Goal: Transaction & Acquisition: Obtain resource

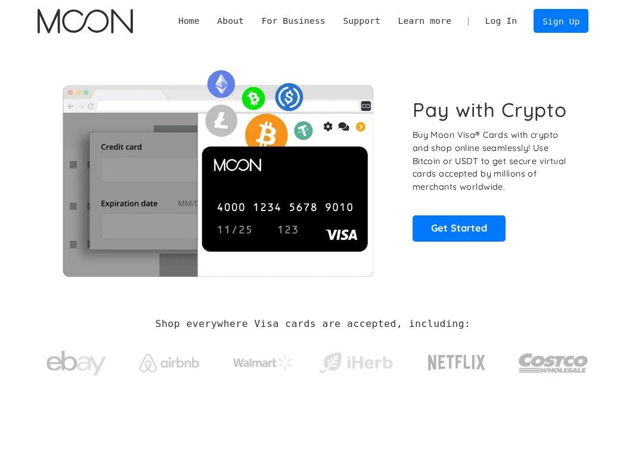
click at [504, 26] on link "Log In" at bounding box center [500, 21] width 49 height 23
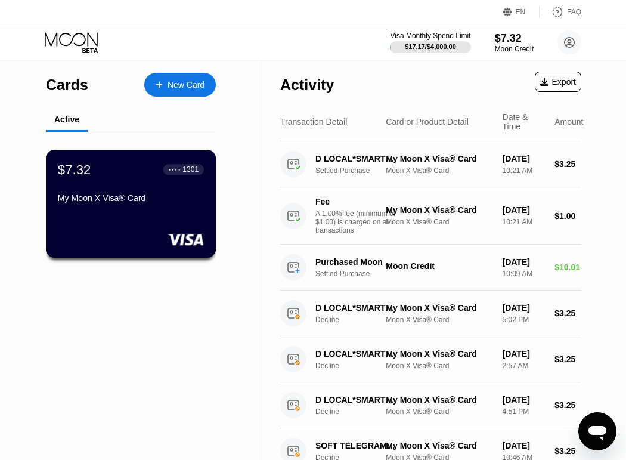
click at [148, 174] on div "$7.32 ● ● ● ● 1301" at bounding box center [131, 170] width 146 height 16
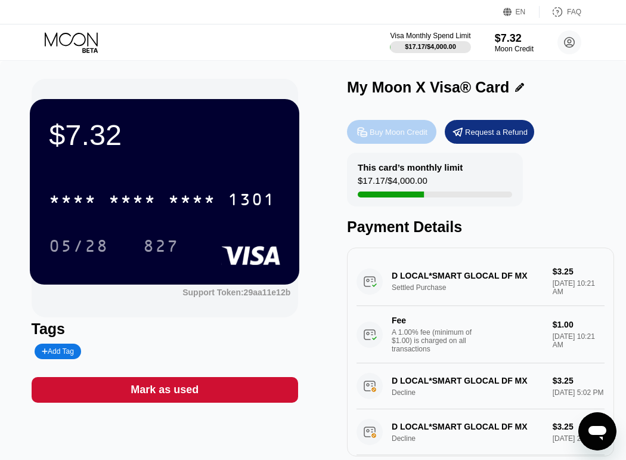
click at [385, 129] on div "Buy Moon Credit" at bounding box center [399, 132] width 58 height 10
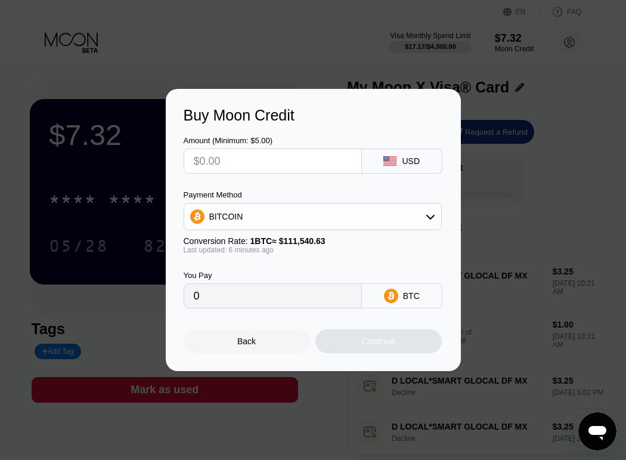
click at [292, 169] on input "text" at bounding box center [273, 161] width 158 height 24
type input "$9"
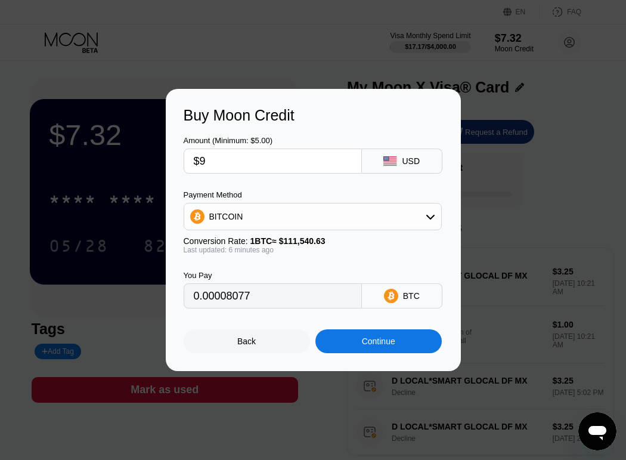
type input "0.00008077"
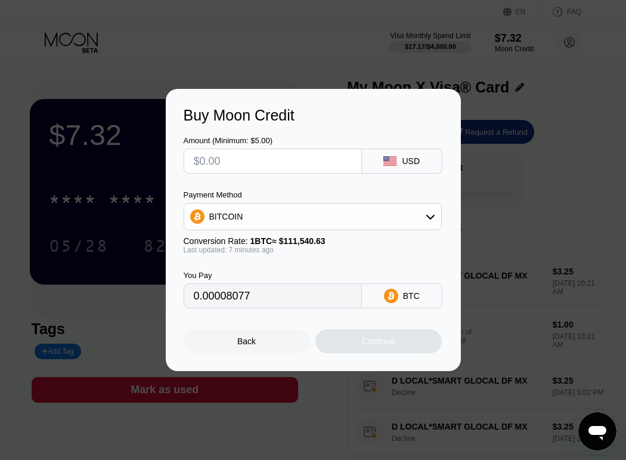
type input "0"
type input "$10"
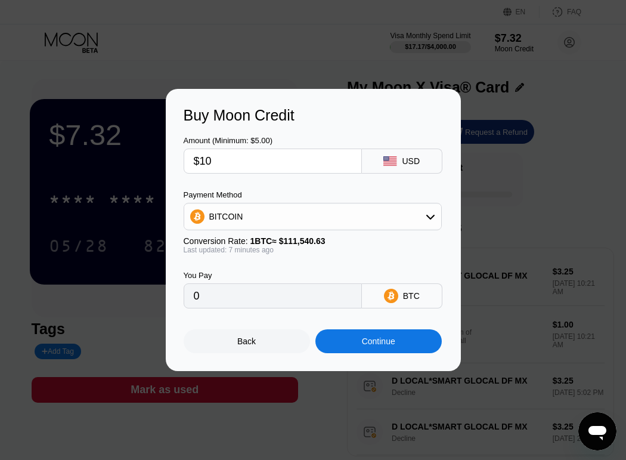
type input "0.00008974"
type input "$10"
click at [308, 218] on div "BITCOIN" at bounding box center [312, 217] width 257 height 24
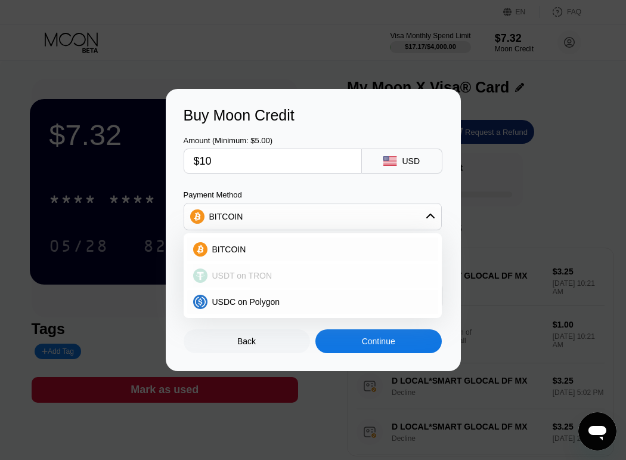
click at [280, 283] on div "USDT on TRON" at bounding box center [312, 276] width 251 height 24
type input "10.10"
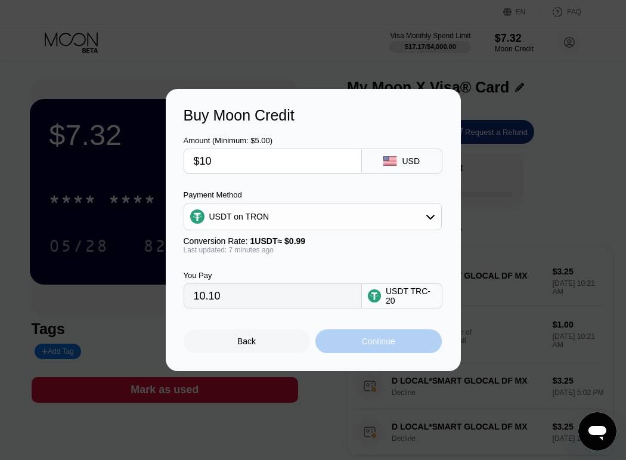
click at [376, 339] on div "Continue" at bounding box center [378, 341] width 126 height 24
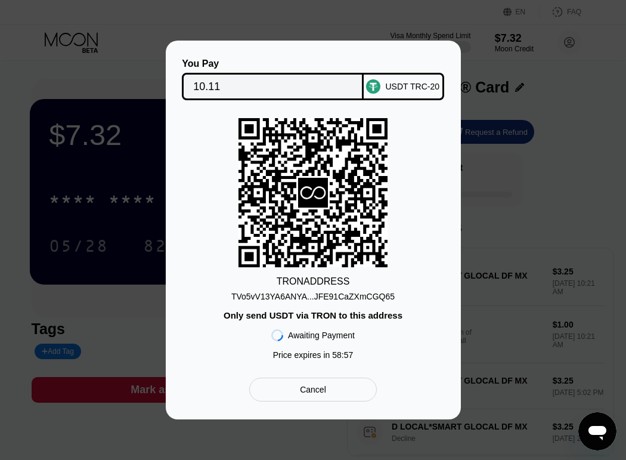
click at [327, 303] on div "TRON ADDRESS TVo5vV13YA6ANYA...JFE91CaZXmCGQ65 Only send USDT via TRON to this …" at bounding box center [313, 241] width 259 height 247
click at [330, 298] on div "TVo5vV13YA6ANYA...JFE91CaZXmCGQ65" at bounding box center [312, 297] width 163 height 10
click at [364, 298] on div "TVo5vV13YA6ANYA...JFE91CaZXmCGQ65" at bounding box center [312, 297] width 163 height 10
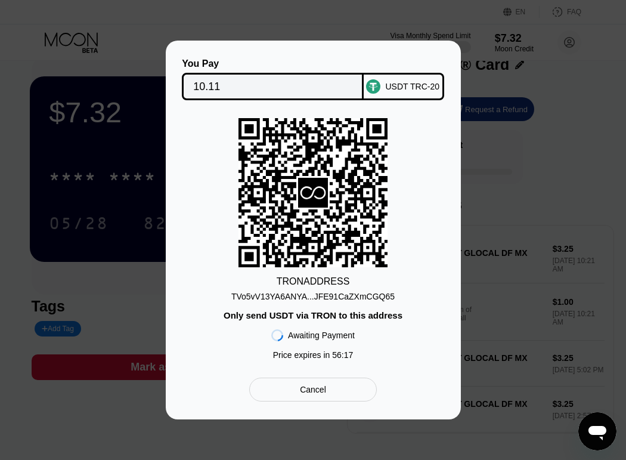
scroll to position [22, 0]
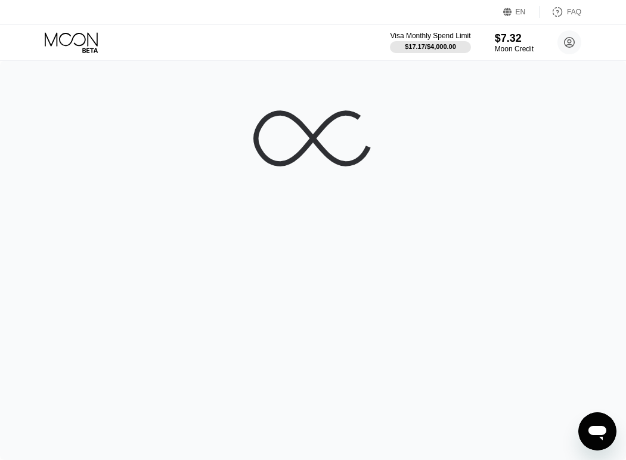
click at [472, 248] on div at bounding box center [313, 260] width 626 height 399
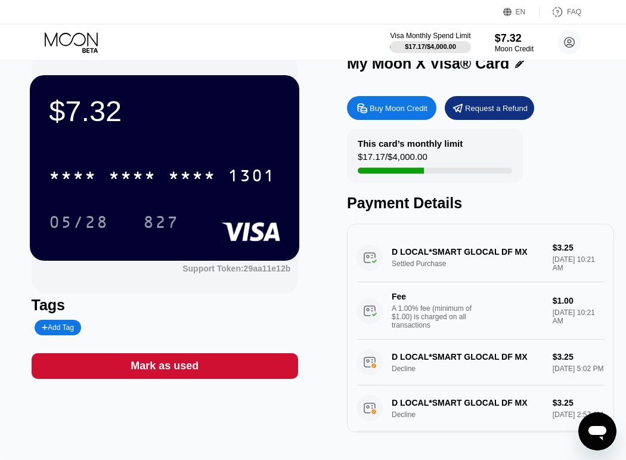
scroll to position [16, 0]
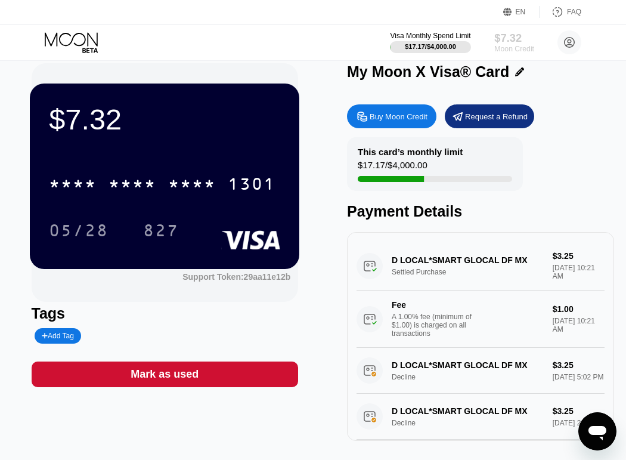
click at [501, 45] on div "Moon Credit" at bounding box center [514, 49] width 40 height 8
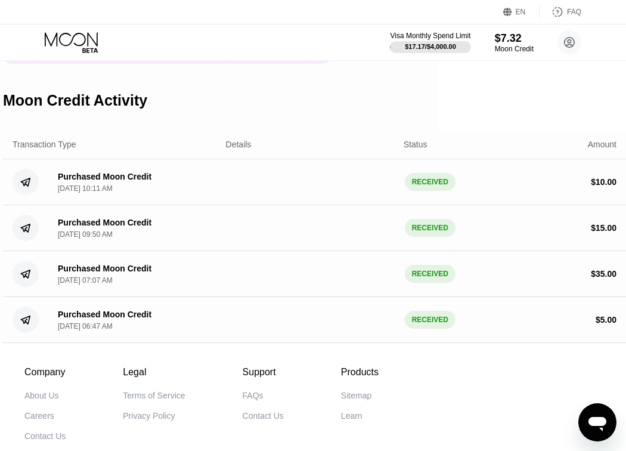
scroll to position [192, 188]
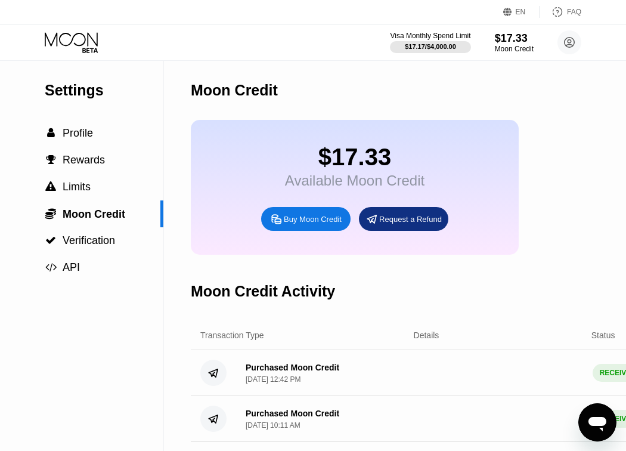
click at [61, 45] on icon at bounding box center [72, 42] width 55 height 21
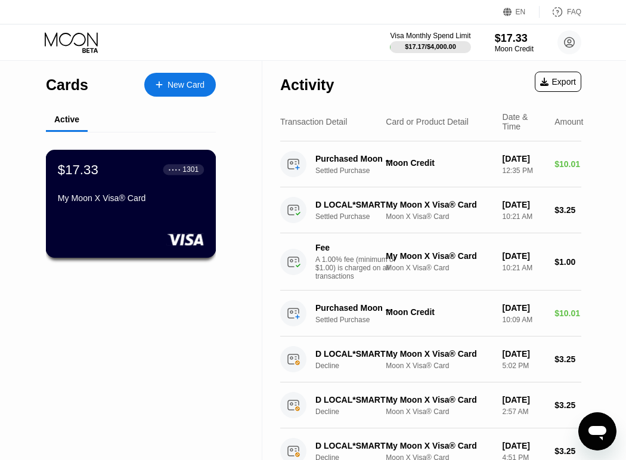
click at [146, 208] on div "My Moon X Visa® Card" at bounding box center [131, 200] width 146 height 14
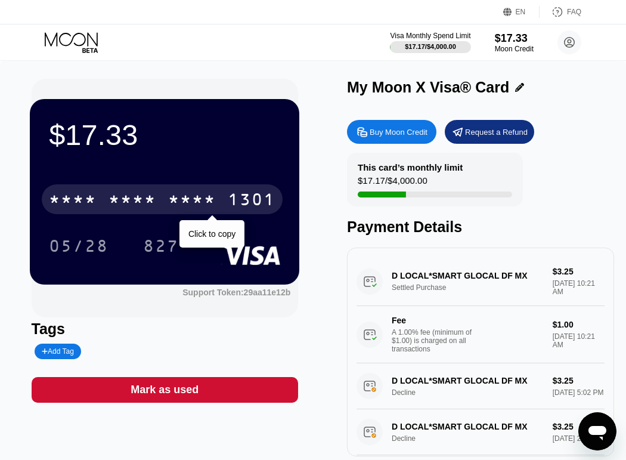
click at [159, 202] on div "* * * * * * * * * * * * 1301" at bounding box center [162, 199] width 241 height 30
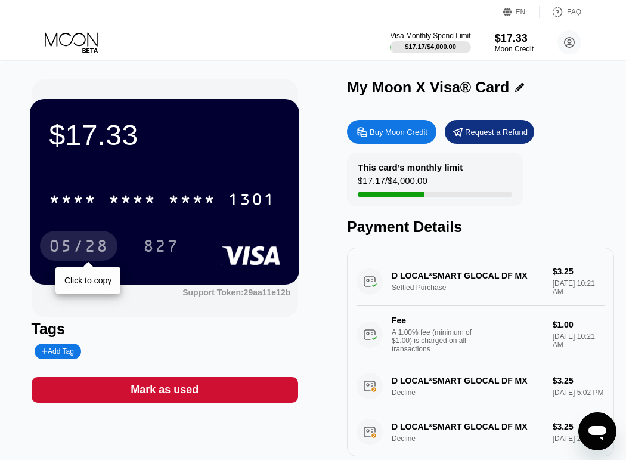
click at [103, 243] on div "05/28" at bounding box center [79, 247] width 60 height 19
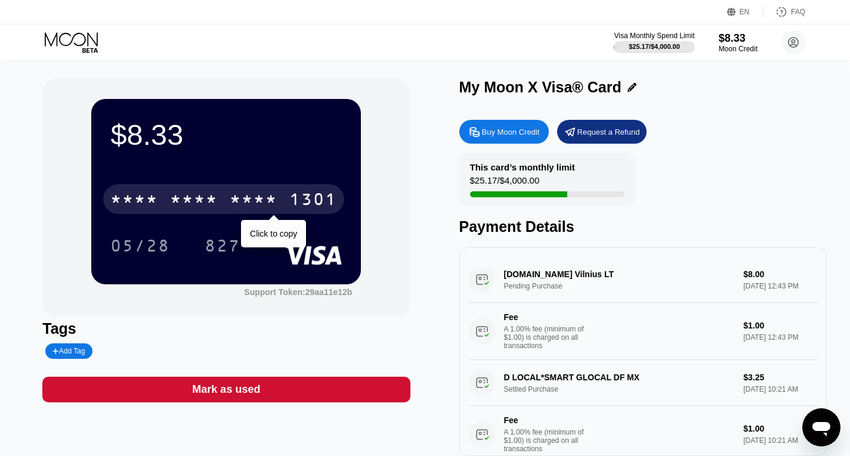
click at [218, 203] on div "* * * * * * * * * * * * 1301" at bounding box center [223, 199] width 241 height 30
click at [225, 213] on div "[CREDIT_CARD_NUMBER]" at bounding box center [223, 199] width 241 height 30
